Goal: Find specific page/section: Find specific page/section

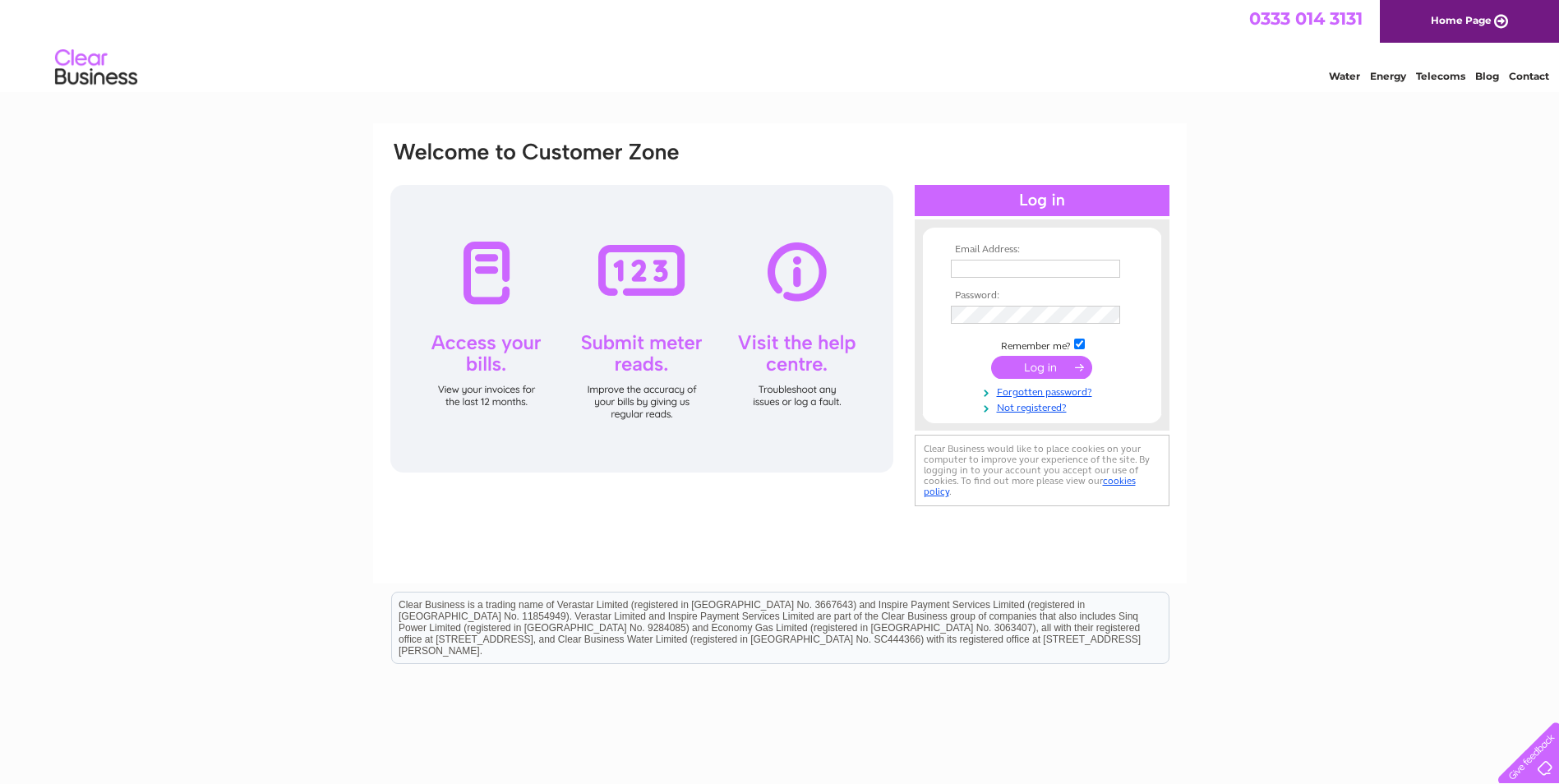
click at [1019, 262] on input "text" at bounding box center [1036, 268] width 170 height 18
type input "[PERSON_NAME][EMAIL_ADDRESS][DOMAIN_NAME]"
click at [1055, 371] on input "submit" at bounding box center [1042, 368] width 101 height 23
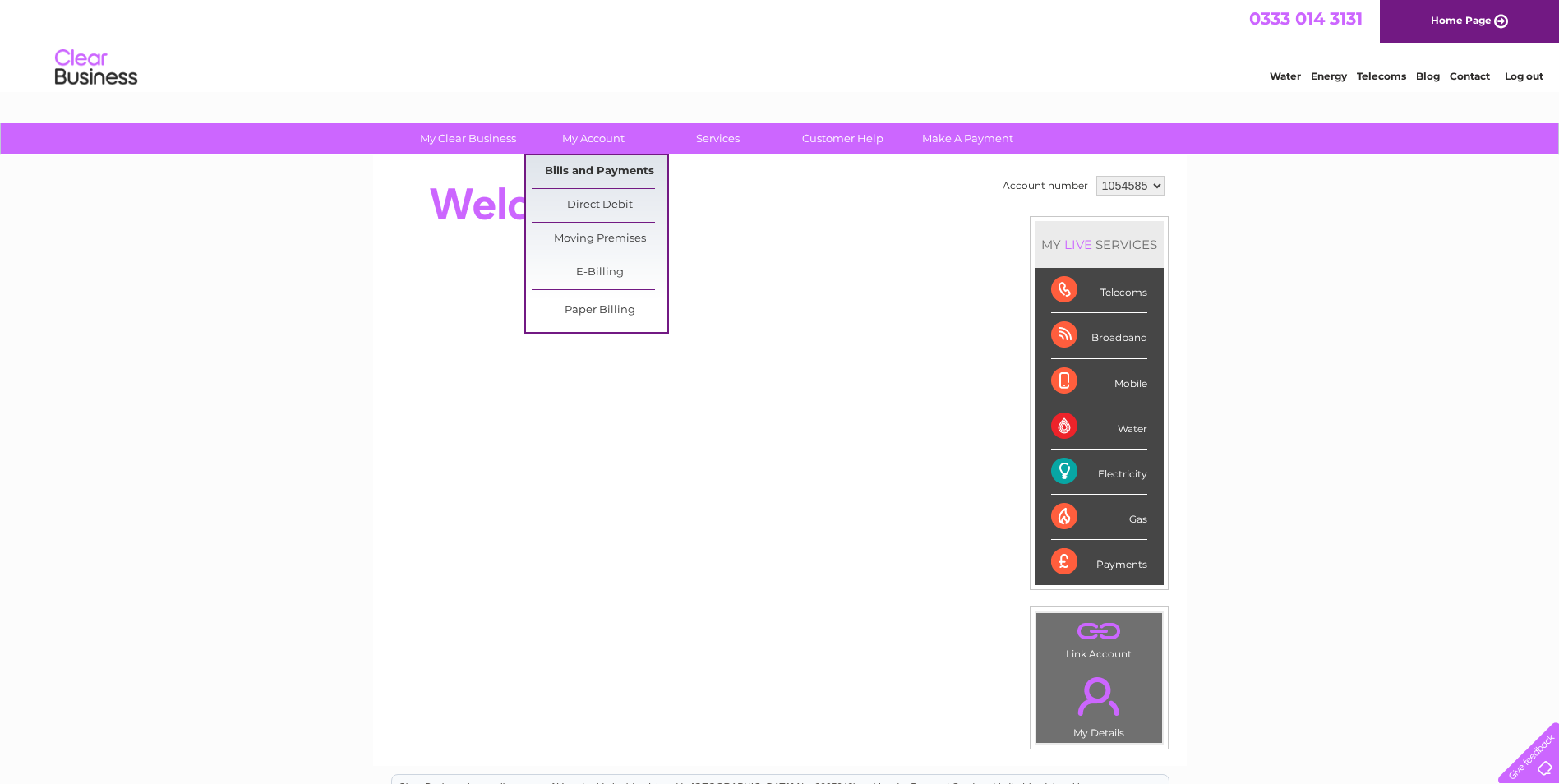
click at [585, 161] on link "Bills and Payments" at bounding box center [600, 171] width 136 height 33
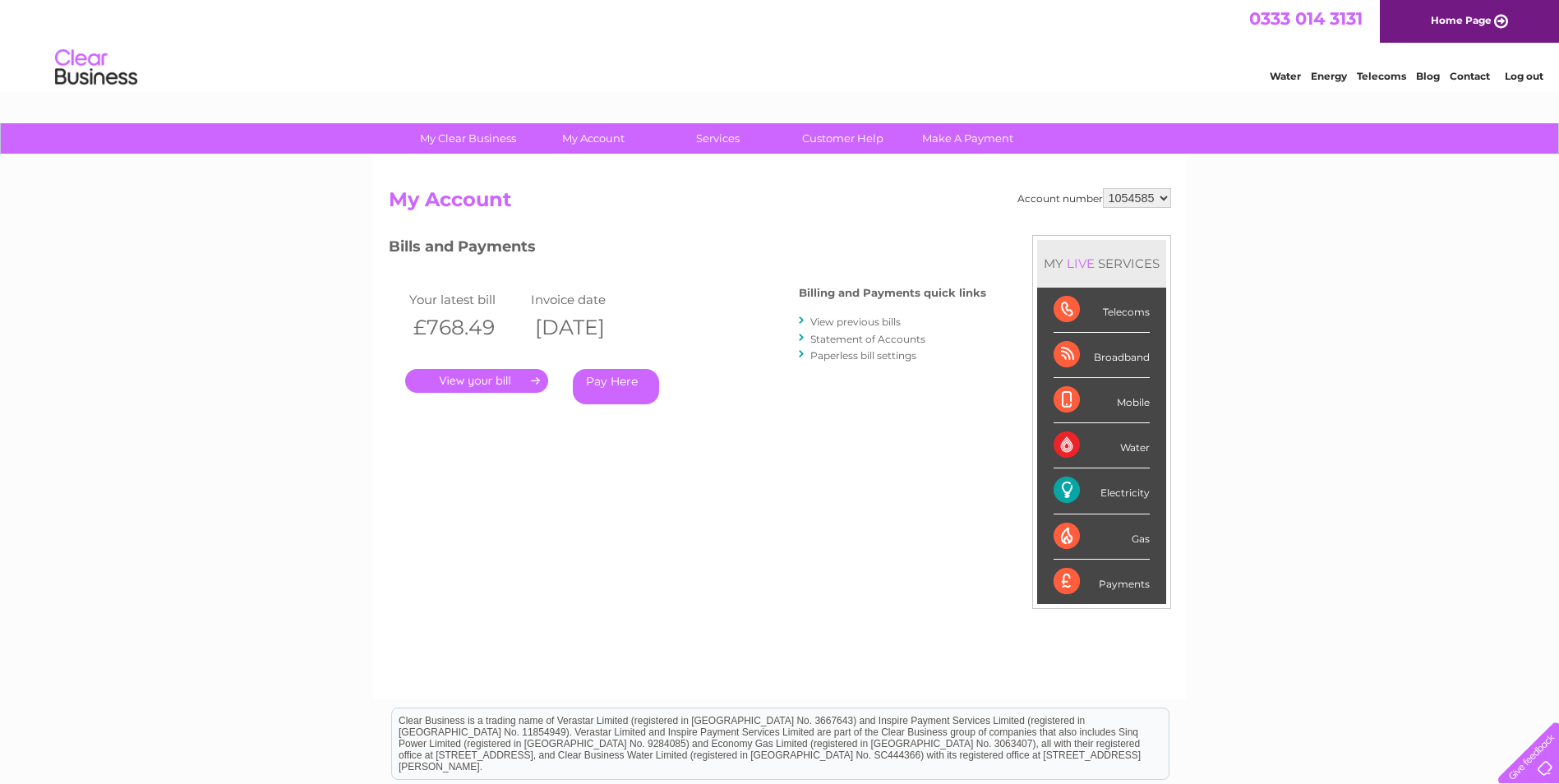
click at [502, 392] on link "." at bounding box center [476, 380] width 143 height 24
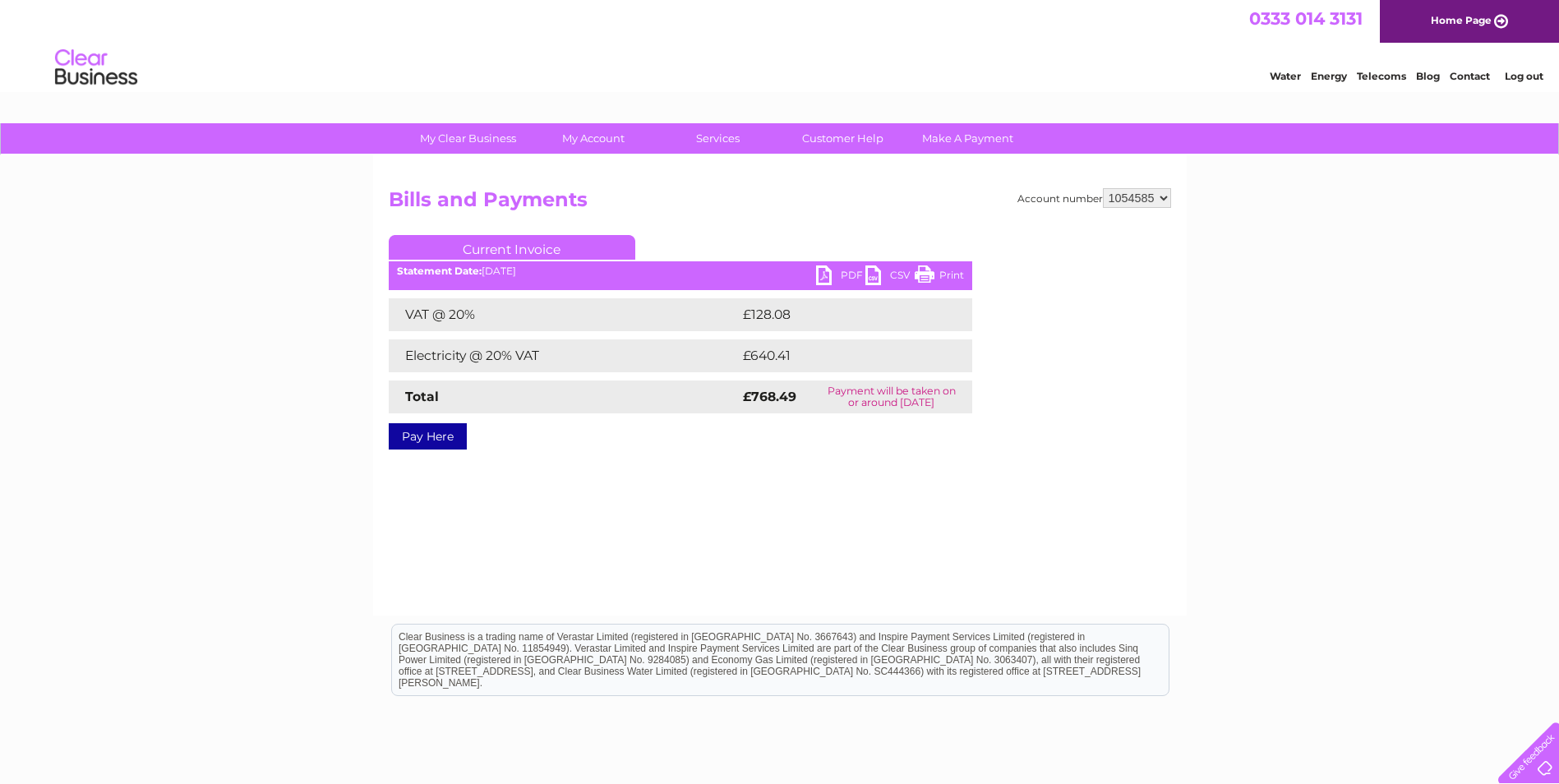
click at [823, 273] on link "PDF" at bounding box center [841, 277] width 50 height 24
